Goal: Information Seeking & Learning: Learn about a topic

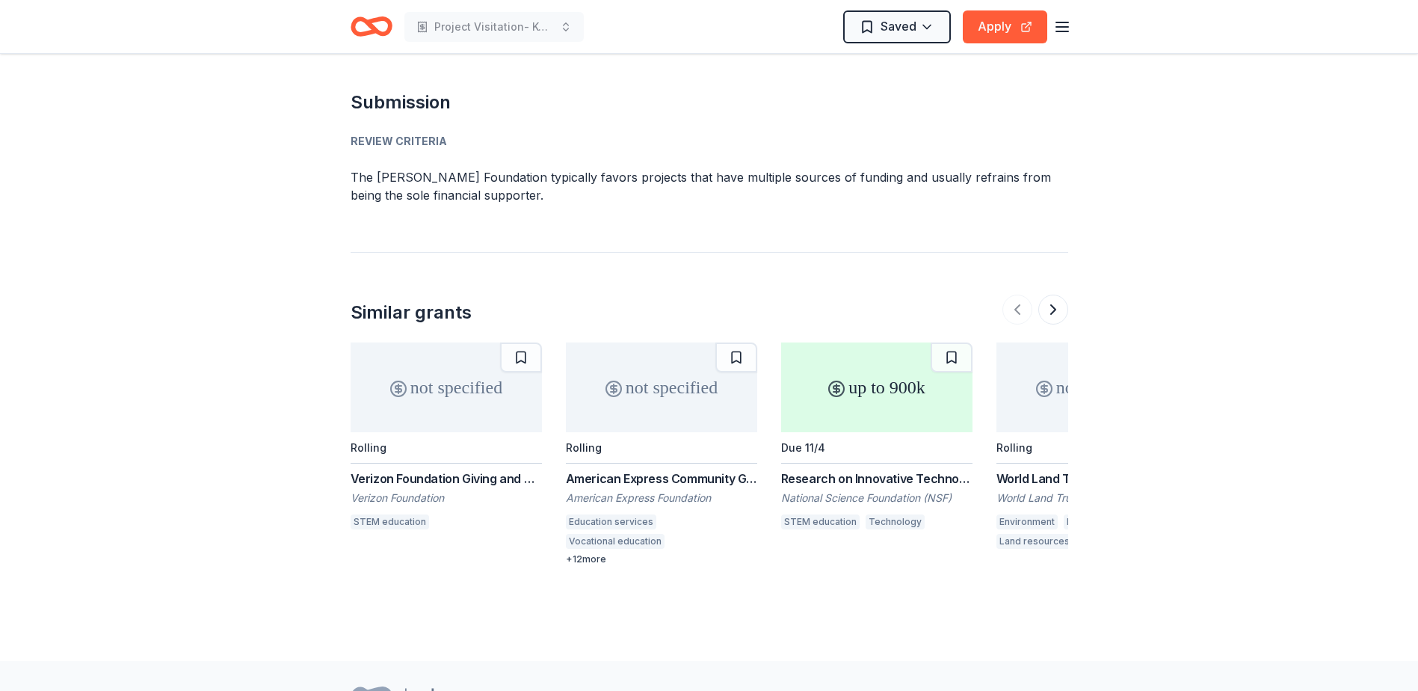
scroll to position [1719, 0]
click at [1054, 294] on button at bounding box center [1053, 309] width 30 height 30
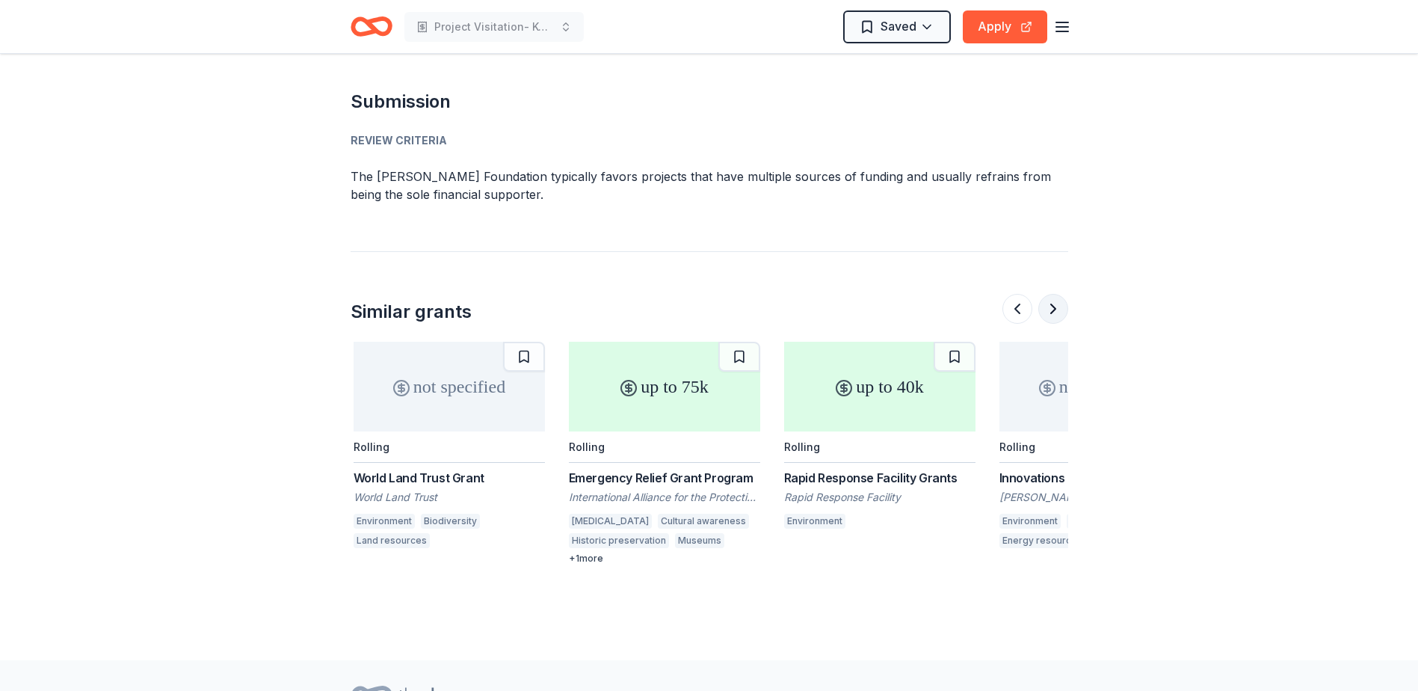
scroll to position [0, 646]
click at [1054, 294] on button at bounding box center [1053, 309] width 30 height 30
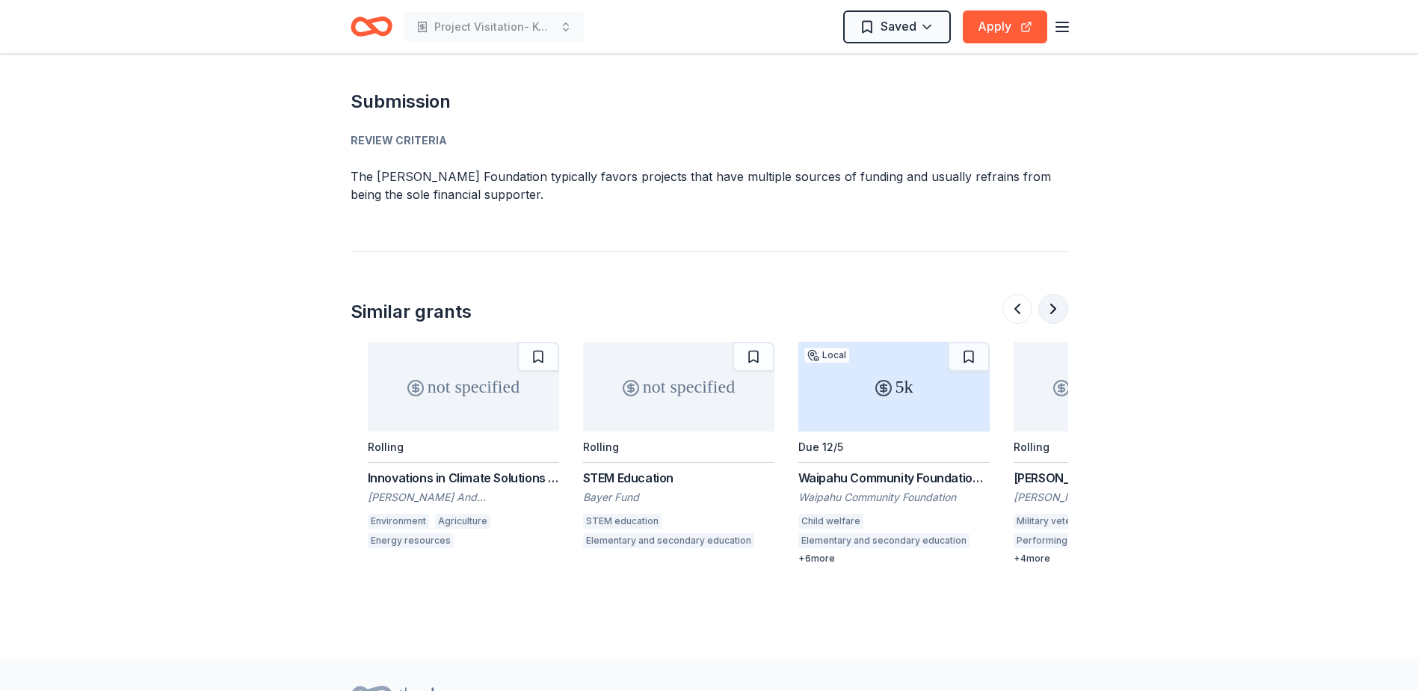
scroll to position [0, 1291]
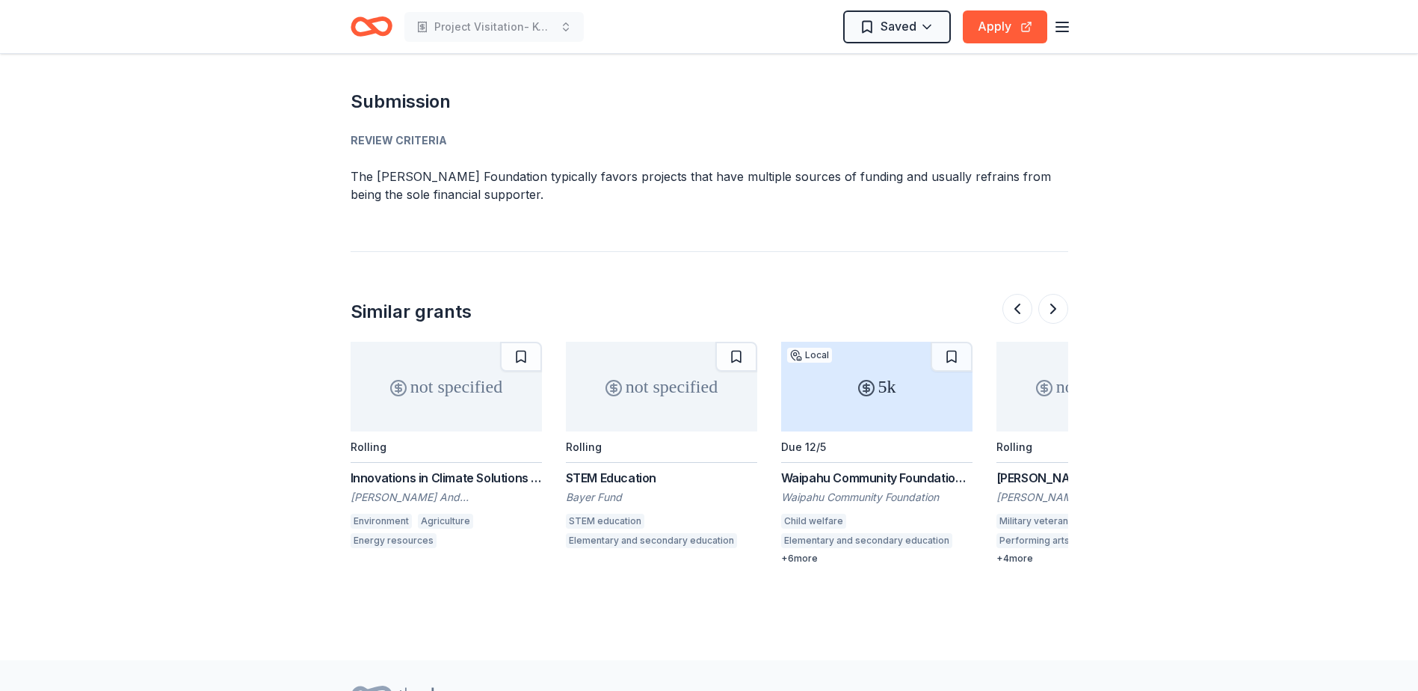
click at [891, 469] on div "Waipahu Community Foundation Grant" at bounding box center [876, 478] width 191 height 18
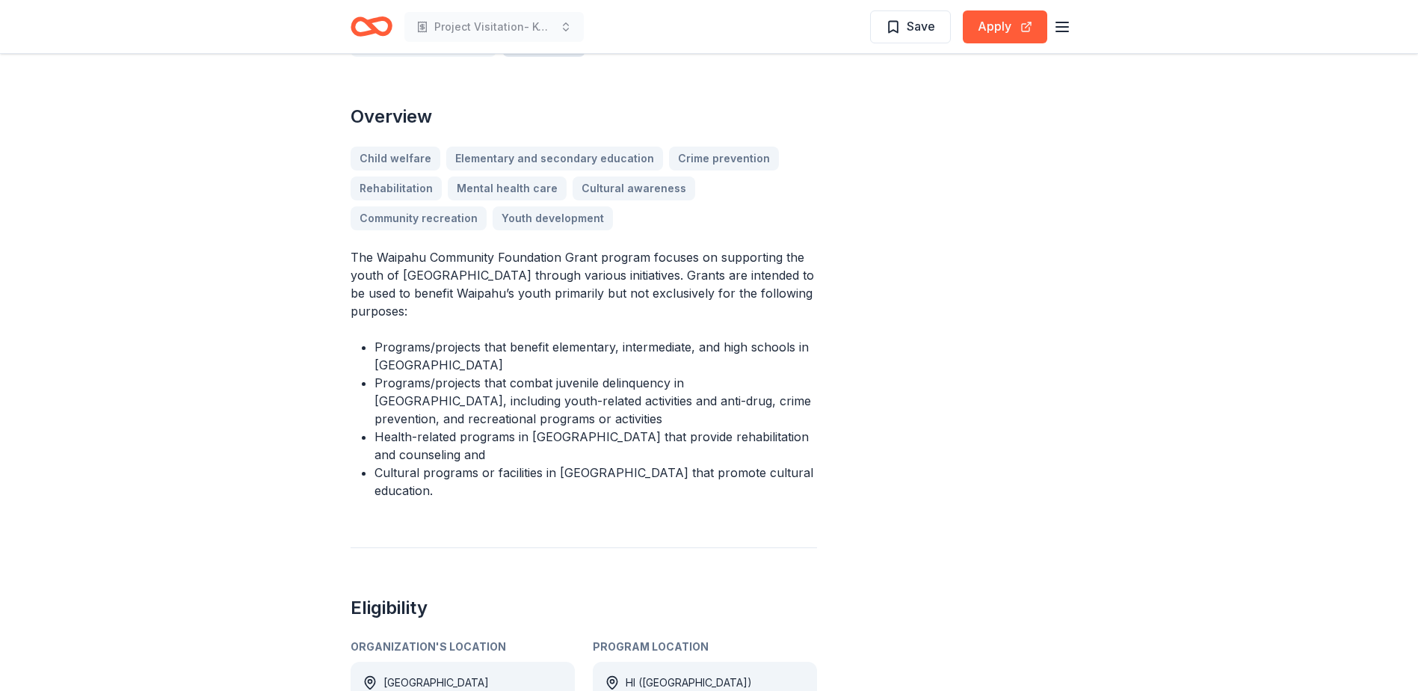
scroll to position [448, 0]
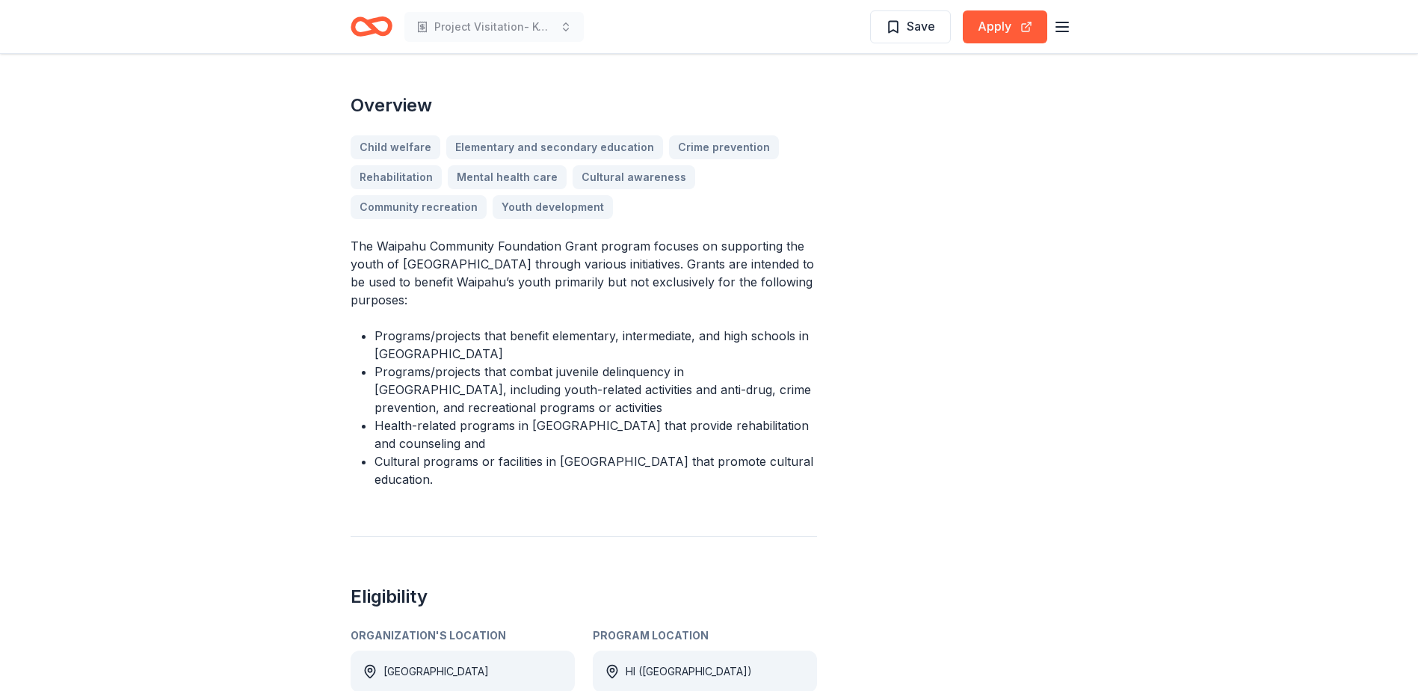
drag, startPoint x: 554, startPoint y: 359, endPoint x: 459, endPoint y: 359, distance: 95.7
click at [471, 362] on li "Programs/projects that combat juvenile delinquency in [GEOGRAPHIC_DATA], includ…" at bounding box center [595, 389] width 442 height 54
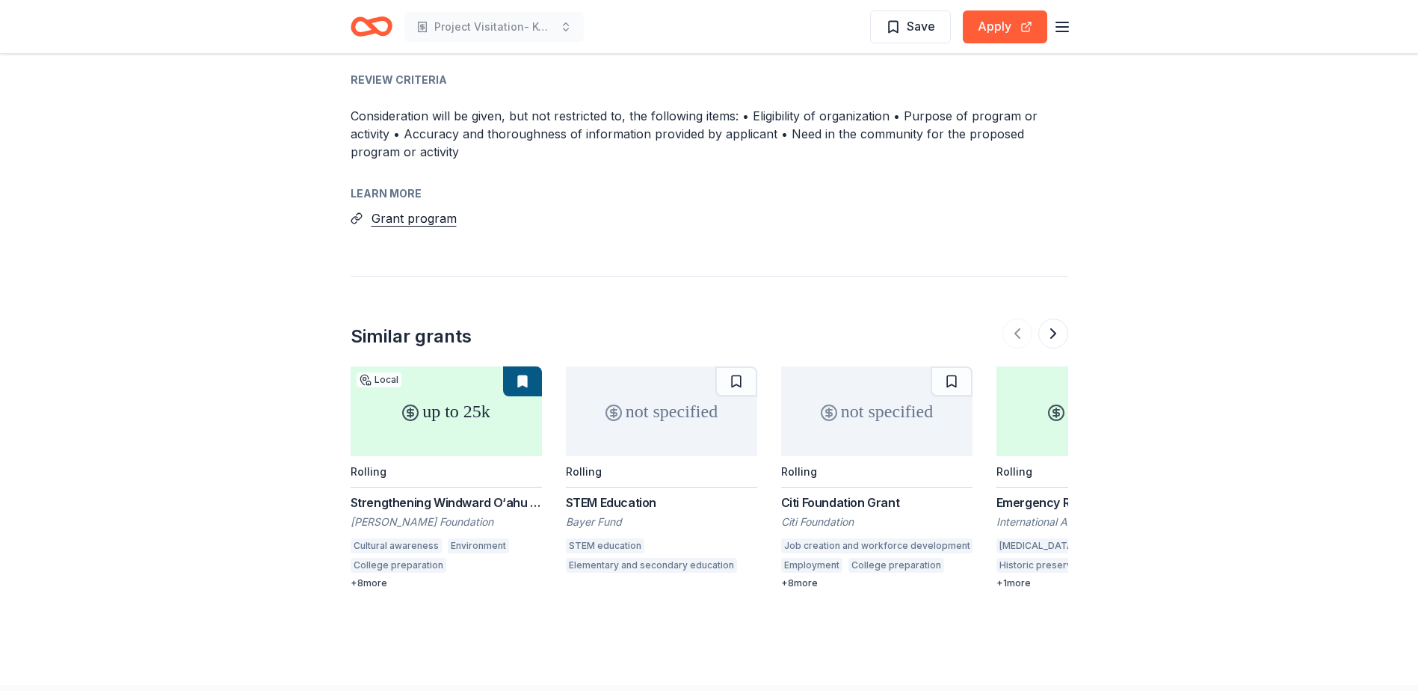
scroll to position [2081, 0]
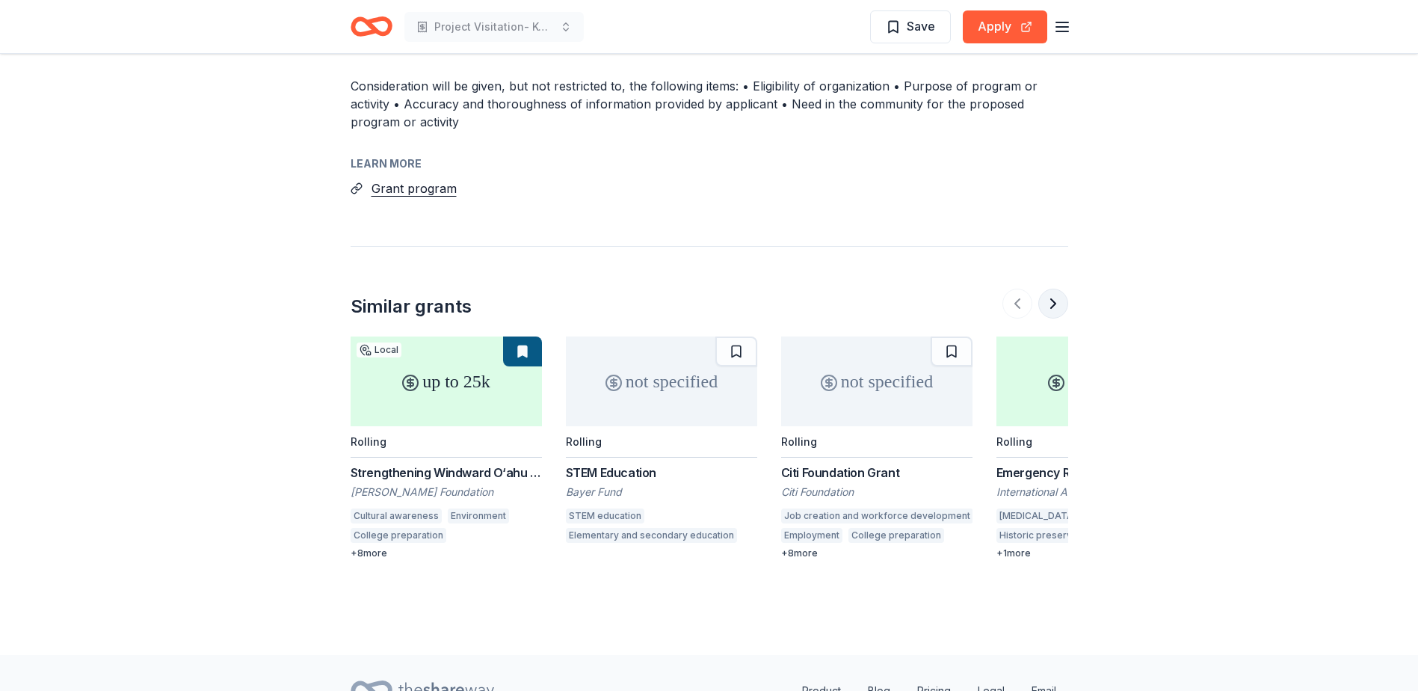
click at [1051, 288] on button at bounding box center [1053, 303] width 30 height 30
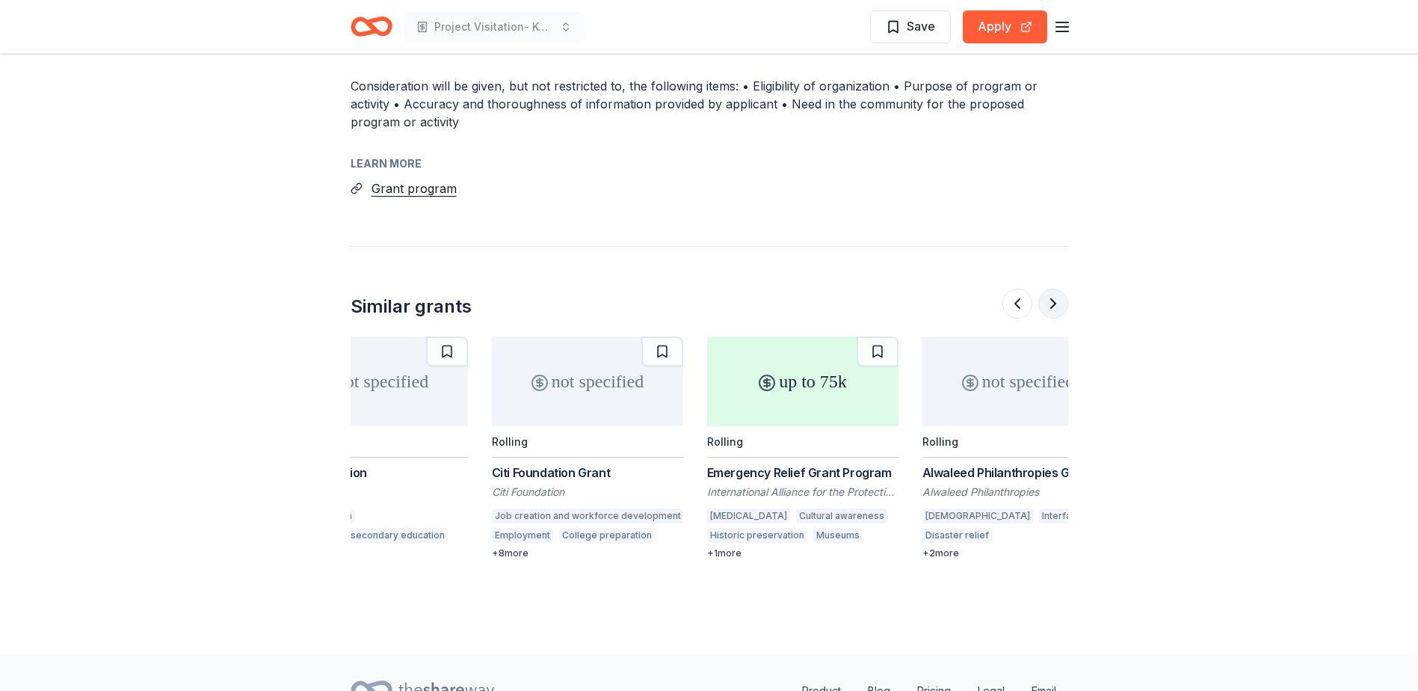
scroll to position [0, 550]
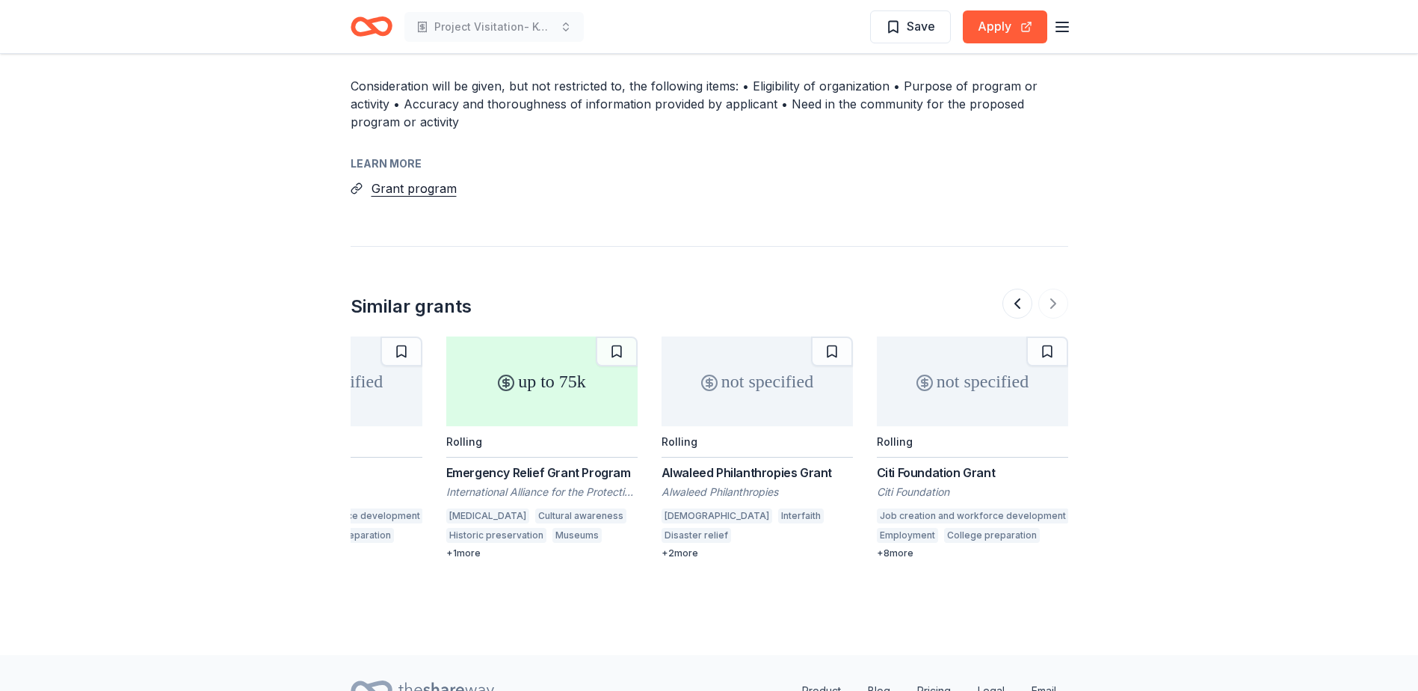
click at [1054, 288] on div at bounding box center [1035, 303] width 66 height 30
click at [574, 463] on div "Emergency Relief Grant Program" at bounding box center [541, 472] width 191 height 18
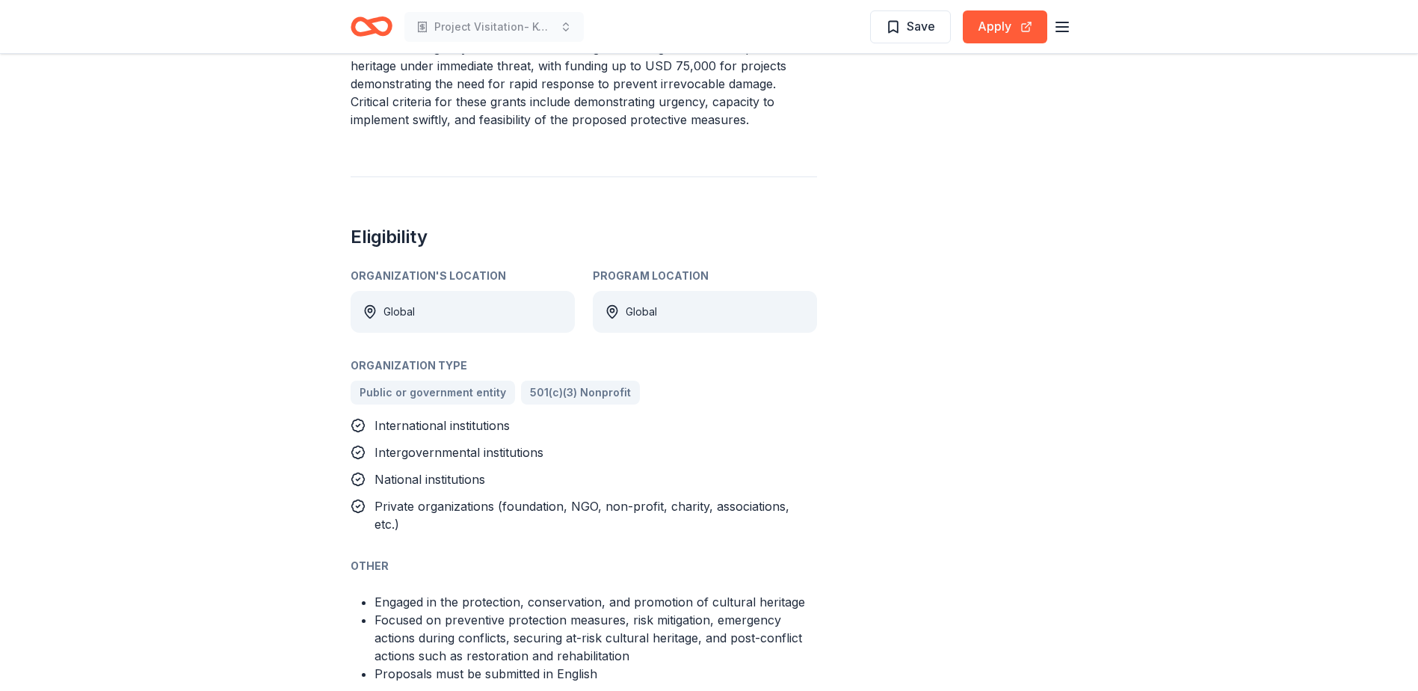
scroll to position [747, 0]
